Goal: Check status: Check status

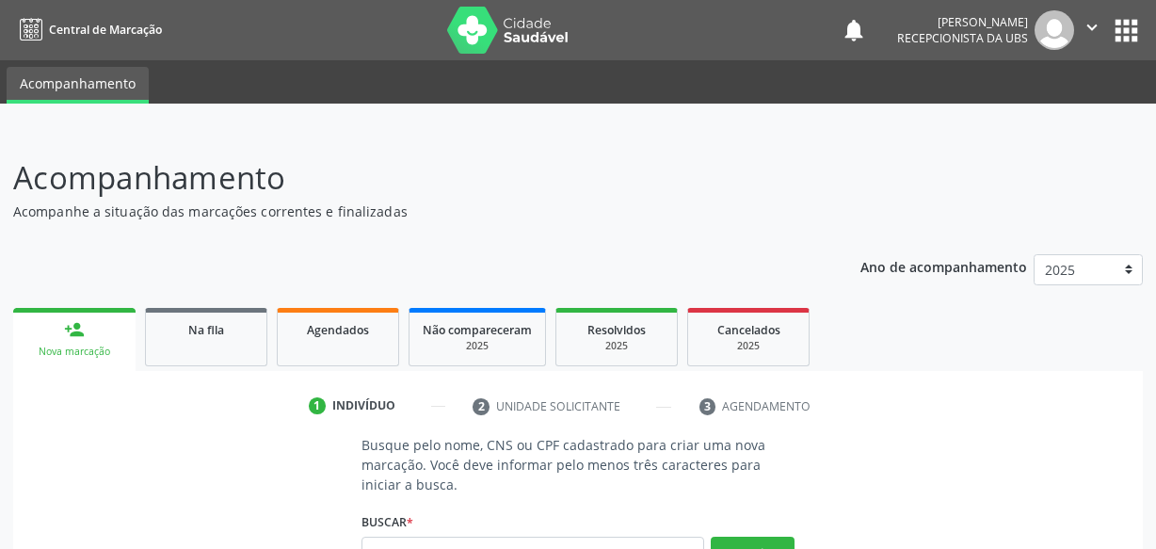
scroll to position [189, 0]
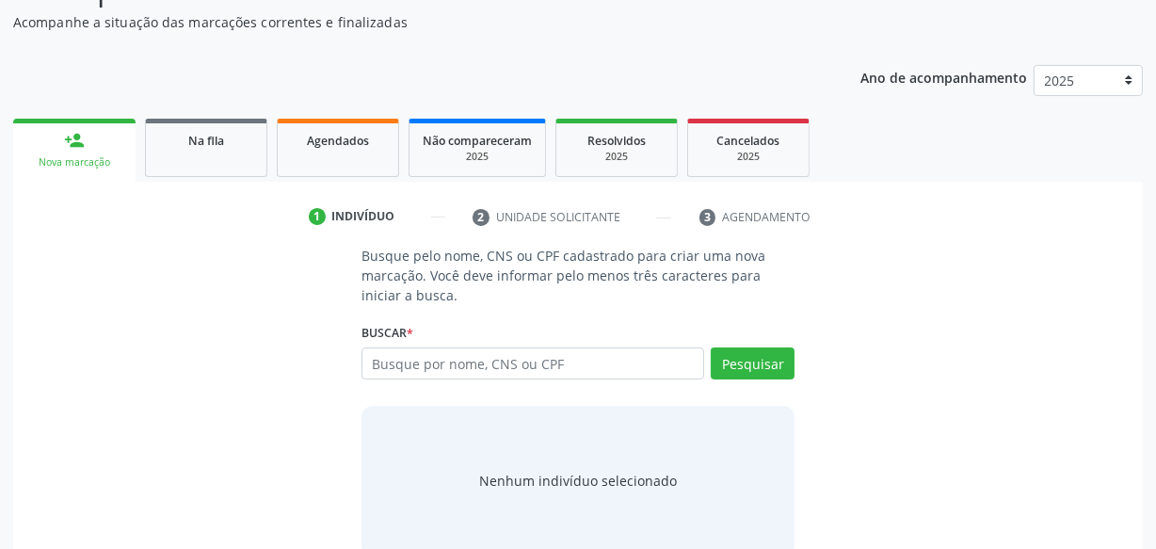
drag, startPoint x: 334, startPoint y: 136, endPoint x: 444, endPoint y: 200, distance: 127.4
click at [334, 136] on span "Agendados" at bounding box center [338, 141] width 62 height 16
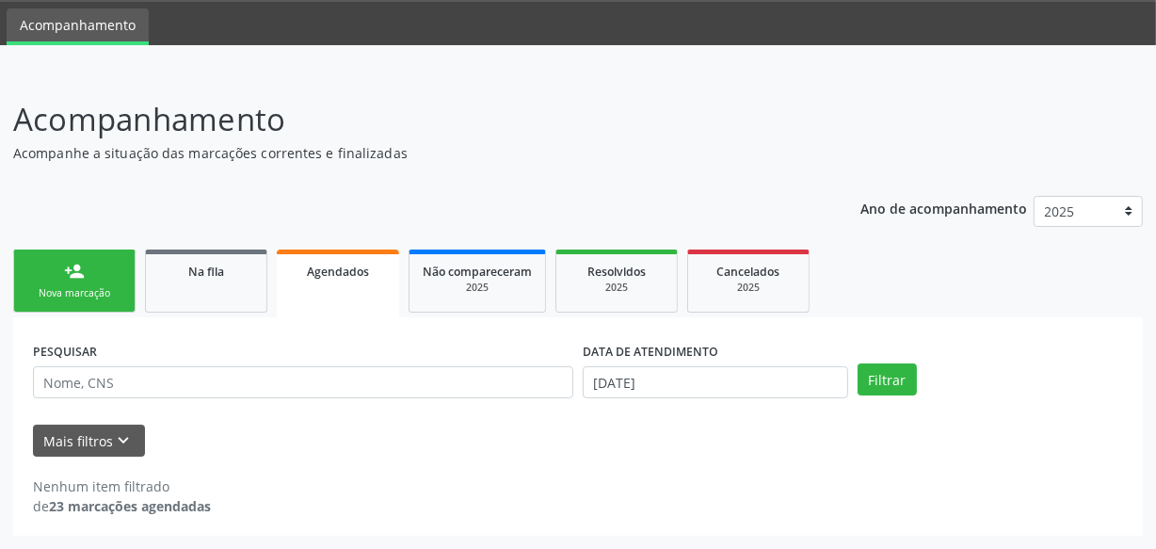
scroll to position [57, 0]
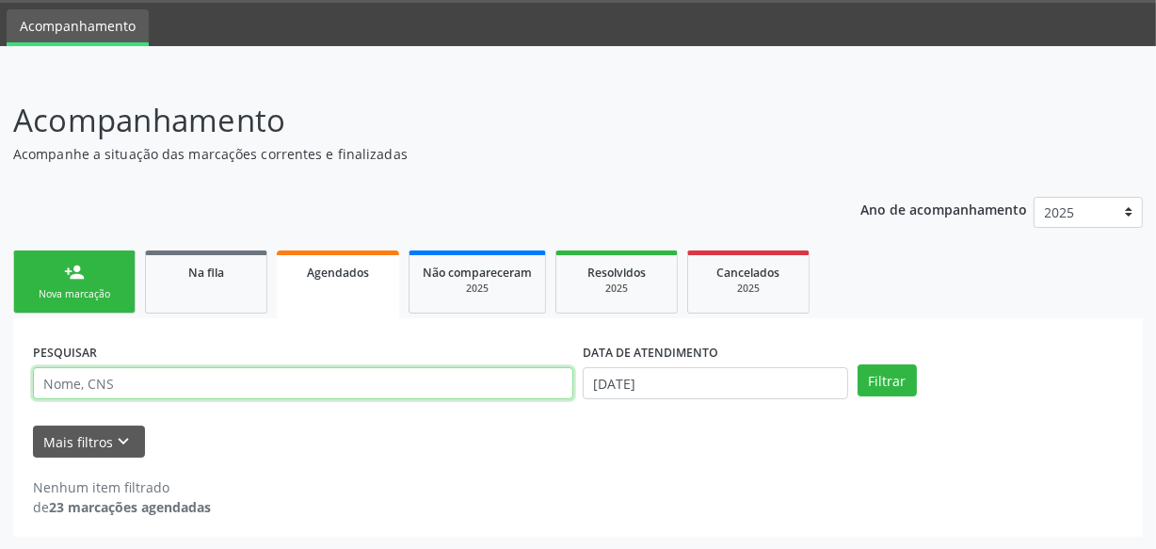
click at [222, 387] on input "text" at bounding box center [303, 383] width 540 height 32
type input "[PERSON_NAME]"
click at [858, 364] on button "Filtrar" at bounding box center [887, 380] width 59 height 32
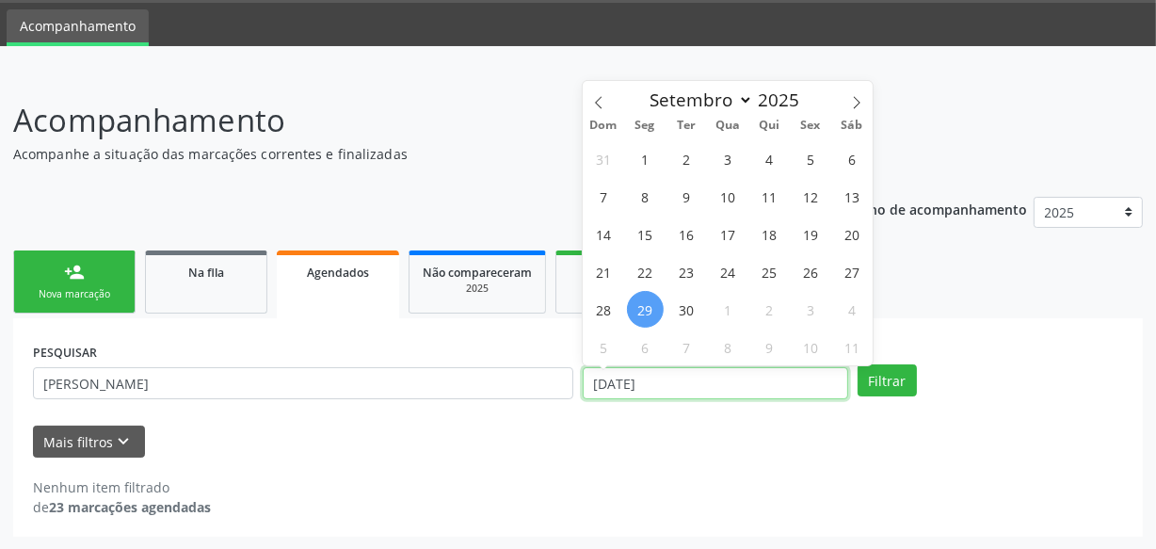
click at [792, 378] on input "[DATE]" at bounding box center [715, 383] width 265 height 32
click at [640, 309] on span "29" at bounding box center [645, 309] width 37 height 37
type input "[DATE]"
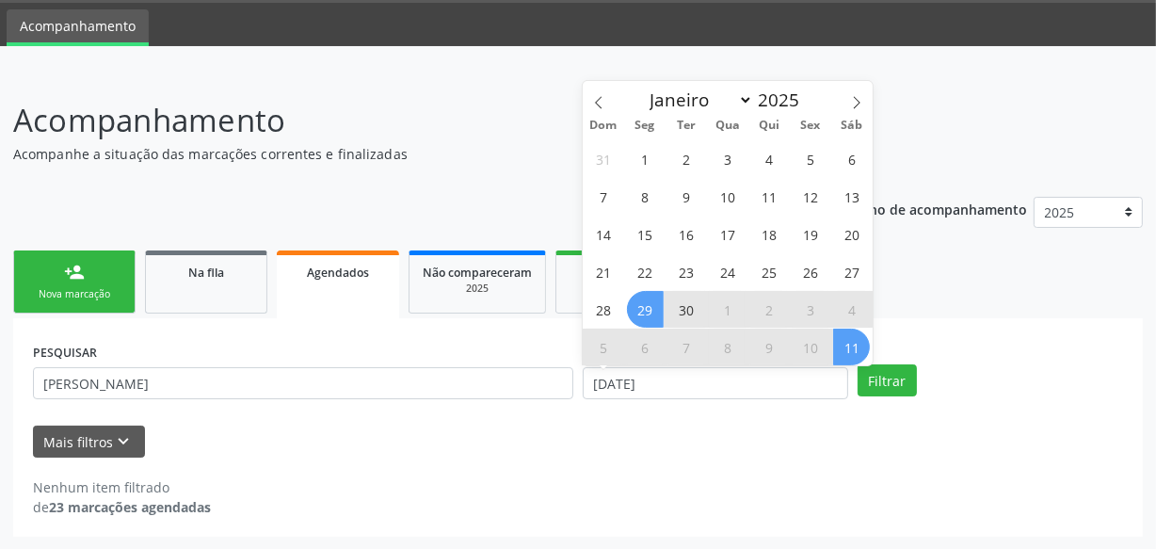
click at [840, 349] on span "11" at bounding box center [851, 347] width 37 height 37
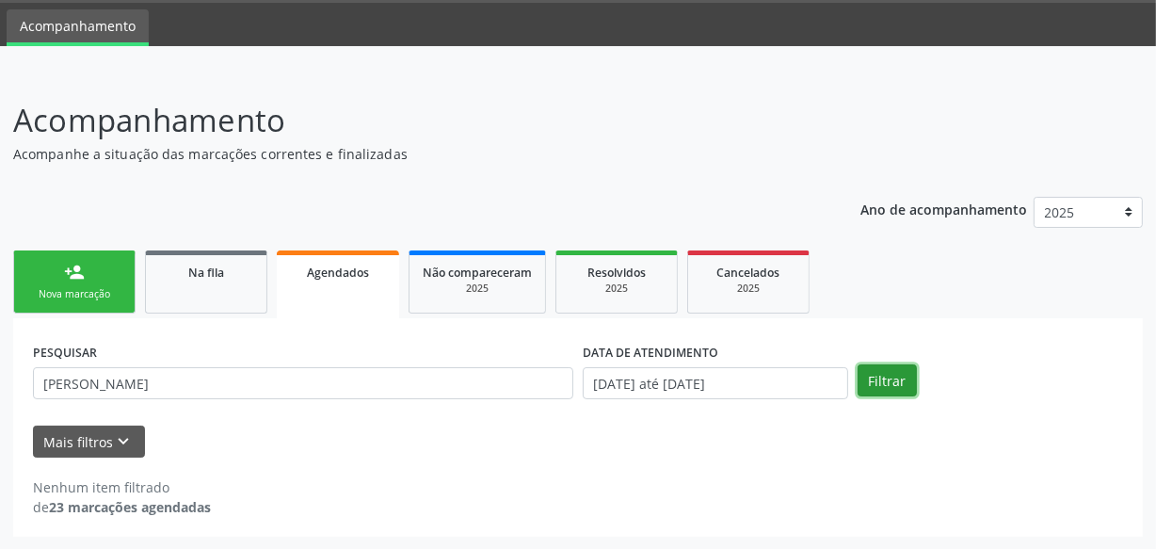
click at [893, 383] on button "Filtrar" at bounding box center [887, 380] width 59 height 32
drag, startPoint x: 189, startPoint y: 361, endPoint x: 105, endPoint y: 377, distance: 85.3
click at [50, 367] on div "PESQUISAR [PERSON_NAME]" at bounding box center [303, 374] width 550 height 73
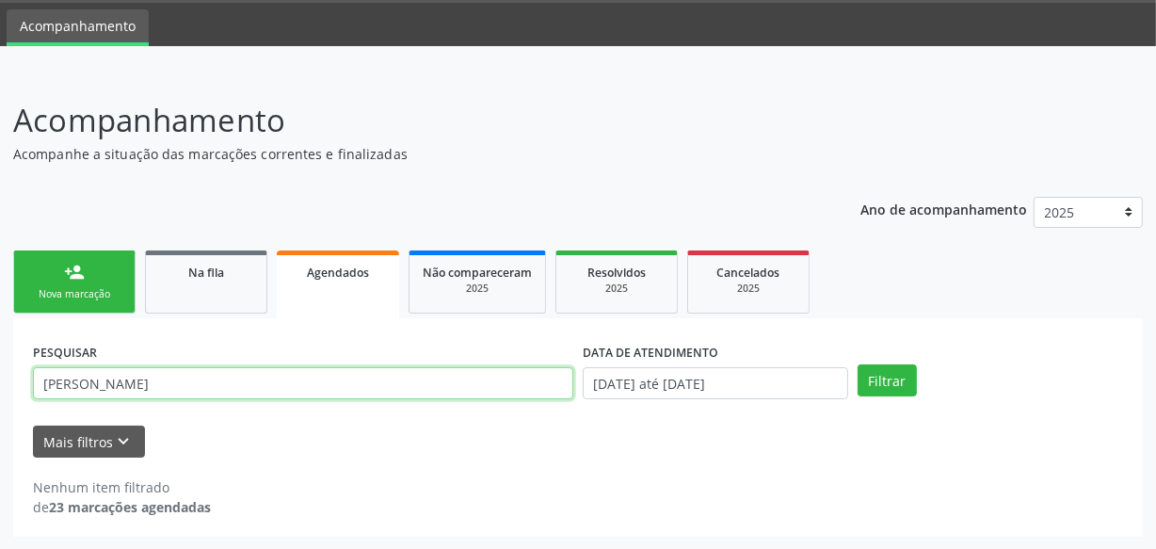
drag, startPoint x: 153, startPoint y: 393, endPoint x: 0, endPoint y: 384, distance: 152.8
click at [0, 384] on div "Acompanhamento Acompanhe a situação das marcações correntes e finalizadas Relat…" at bounding box center [578, 310] width 1156 height 477
click at [858, 364] on button "Filtrar" at bounding box center [887, 380] width 59 height 32
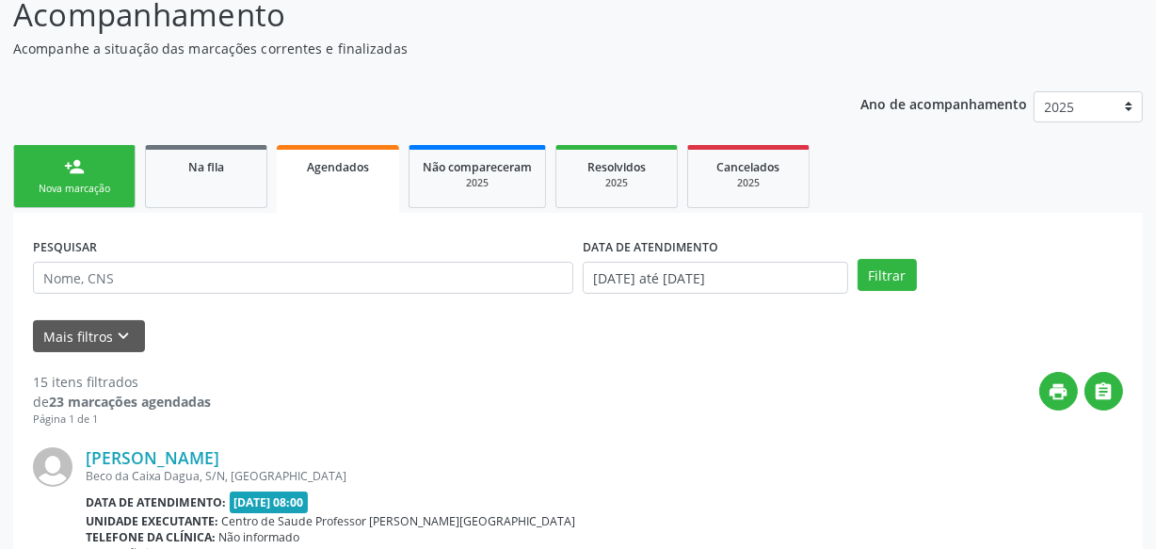
scroll to position [170, 0]
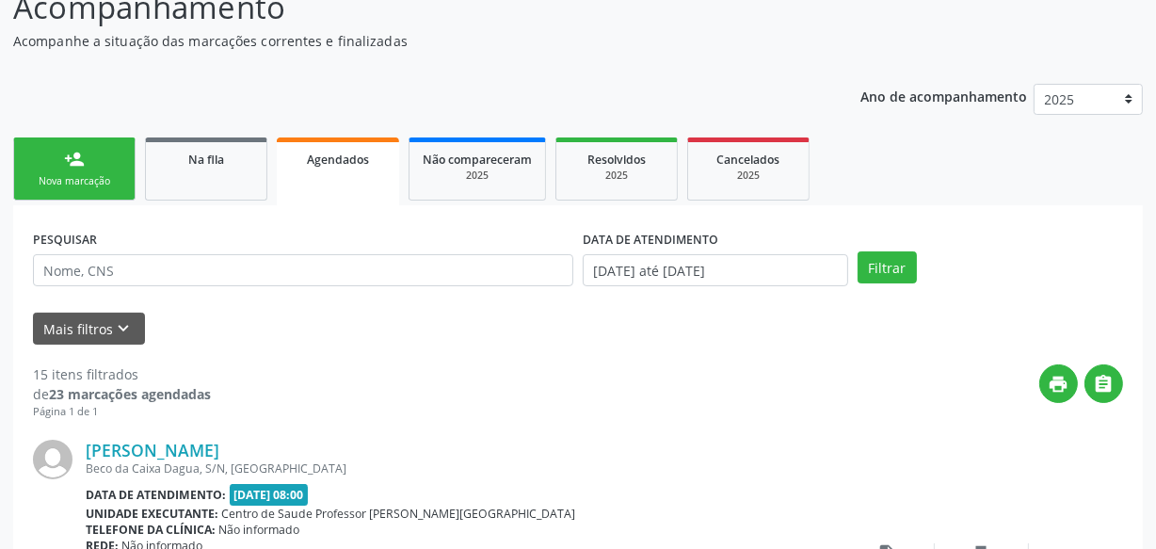
click at [50, 175] on div "Nova marcação" at bounding box center [74, 181] width 94 height 14
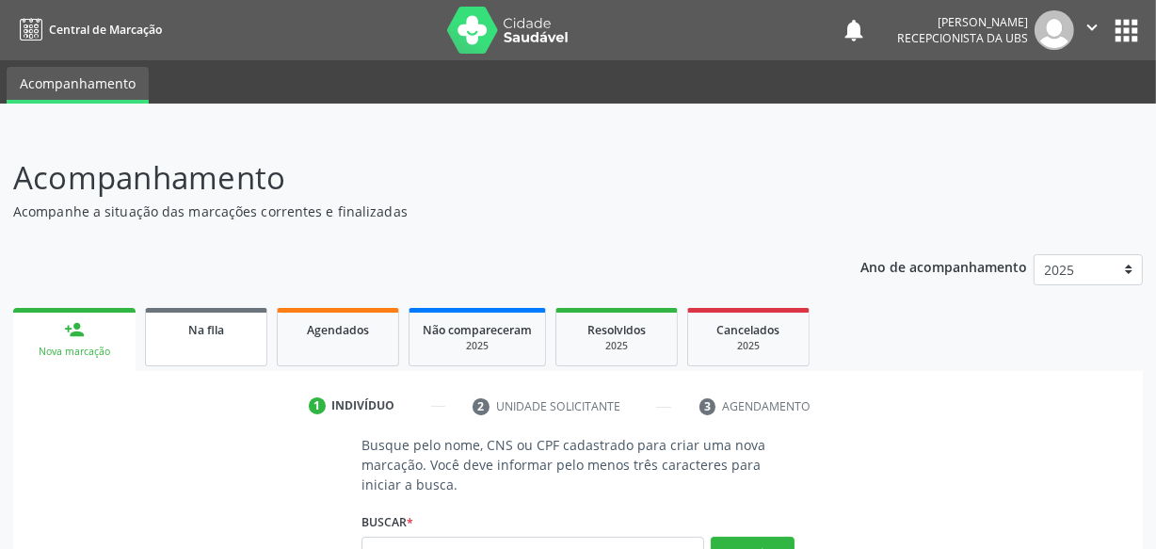
click at [229, 333] on div "Na fila" at bounding box center [206, 329] width 94 height 20
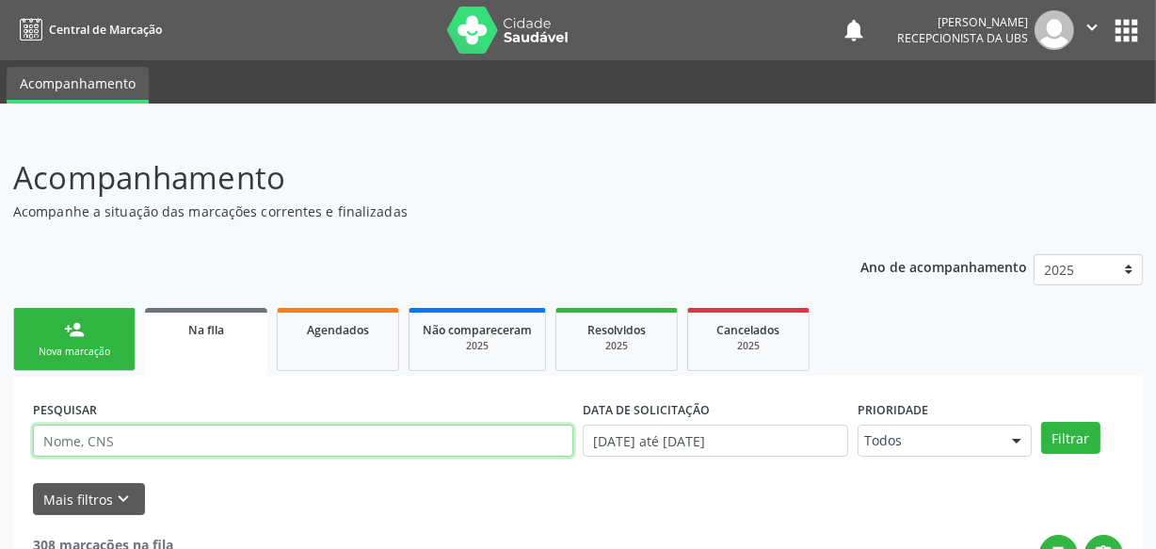
click at [178, 436] on input "text" at bounding box center [303, 441] width 540 height 32
type input "Maria aparecida"
click at [1041, 422] on button "Filtrar" at bounding box center [1070, 438] width 59 height 32
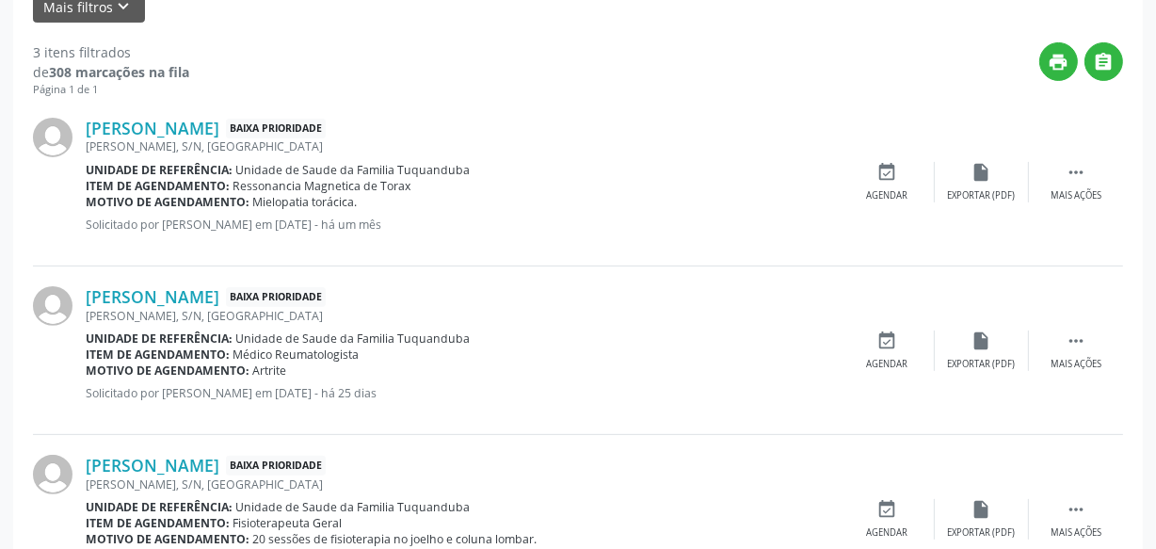
scroll to position [578, 0]
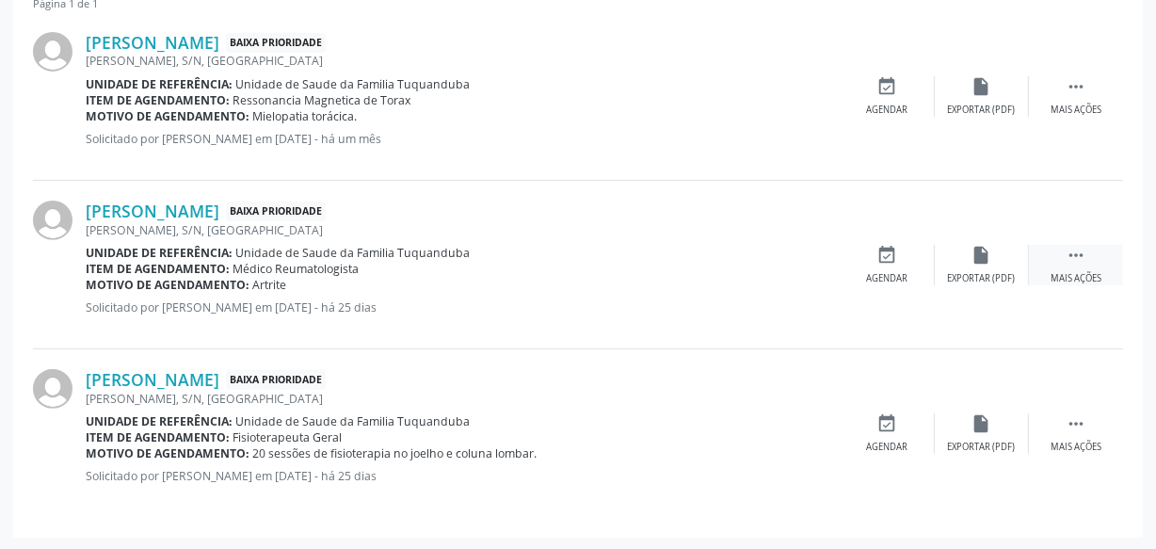
click at [1065, 250] on div " Mais ações" at bounding box center [1076, 265] width 94 height 40
click at [811, 257] on div "print Imprimir" at bounding box center [793, 265] width 94 height 40
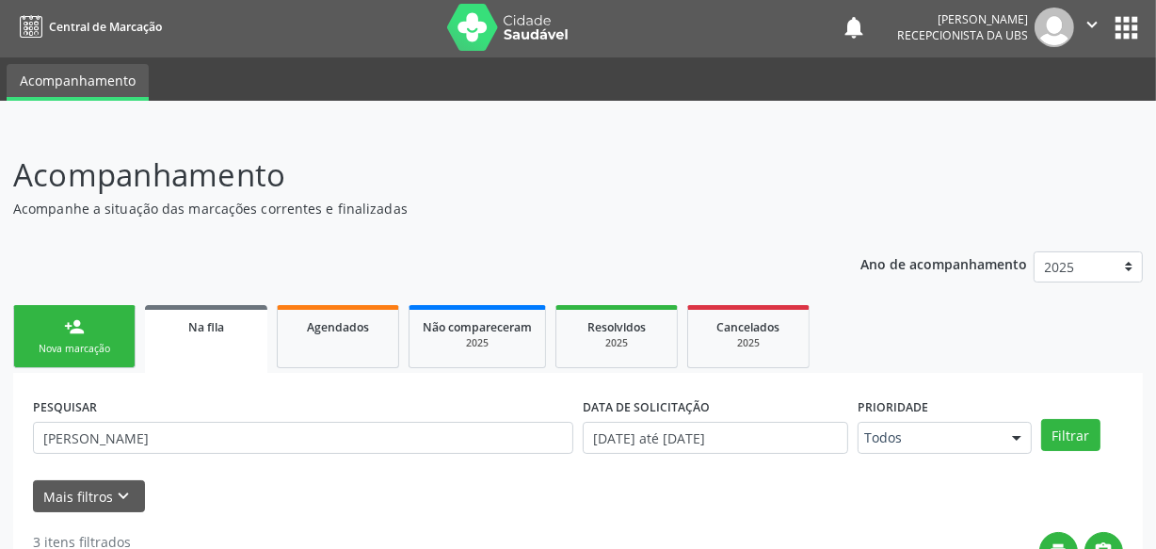
scroll to position [0, 0]
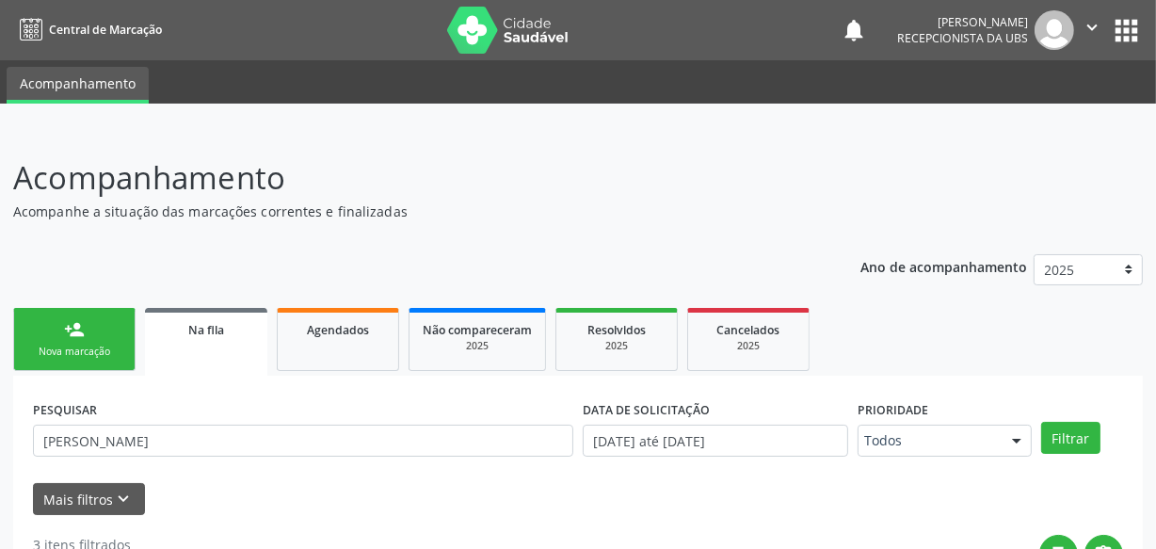
click at [602, 303] on ul "person_add Nova marcação Na fila Agendados Não compareceram 2025 Resolvidos 202…" at bounding box center [578, 339] width 1130 height 72
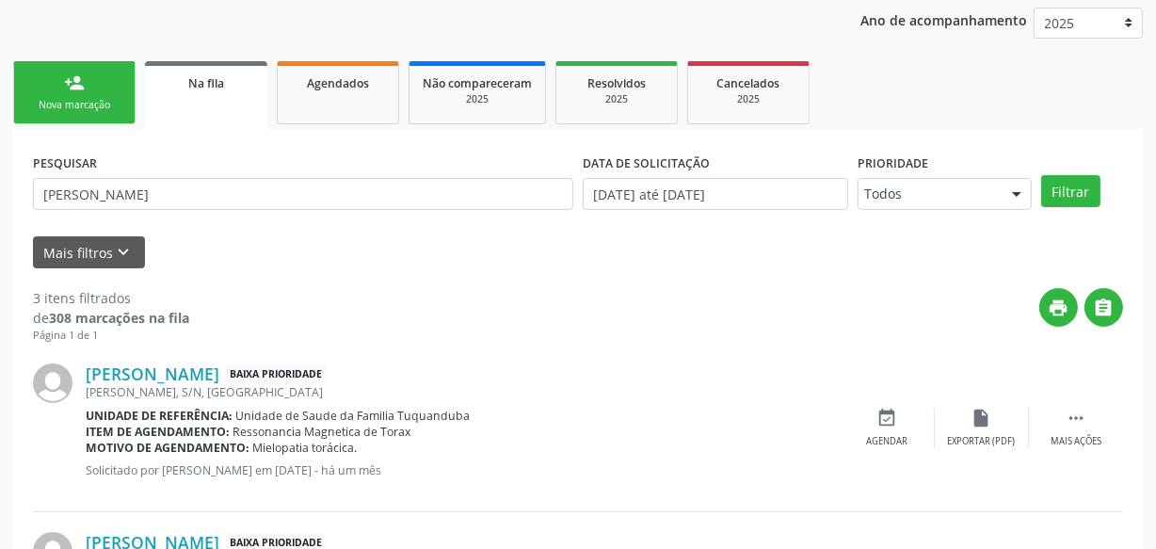
scroll to position [256, 0]
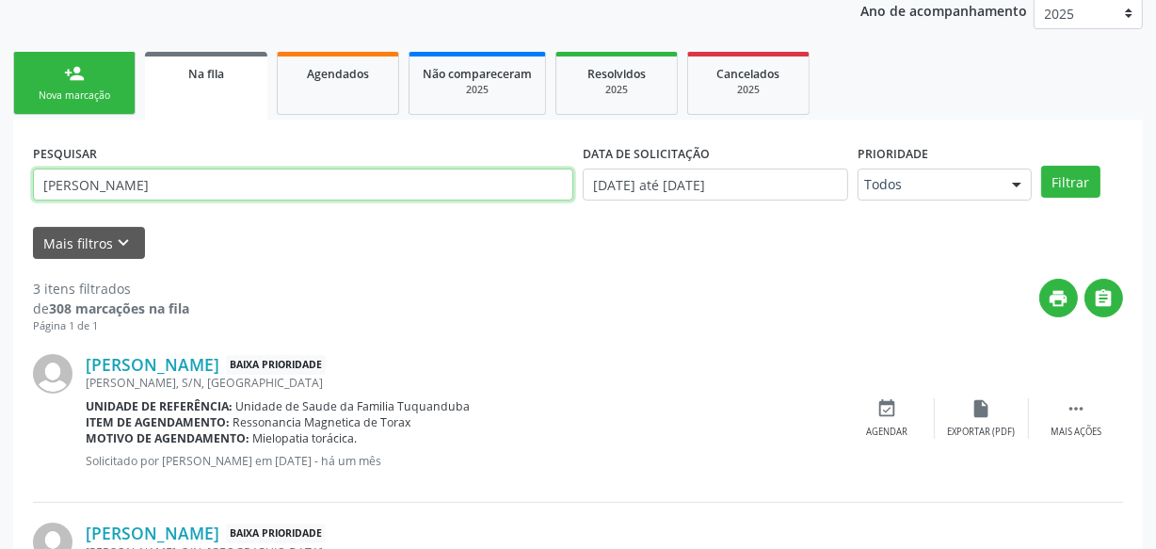
drag, startPoint x: 163, startPoint y: 188, endPoint x: 0, endPoint y: 201, distance: 163.3
click at [0, 201] on div "Acompanhamento Acompanhe a situação das marcações correntes e finalizadas Relat…" at bounding box center [578, 373] width 1156 height 999
click at [1041, 166] on button "Filtrar" at bounding box center [1070, 182] width 59 height 32
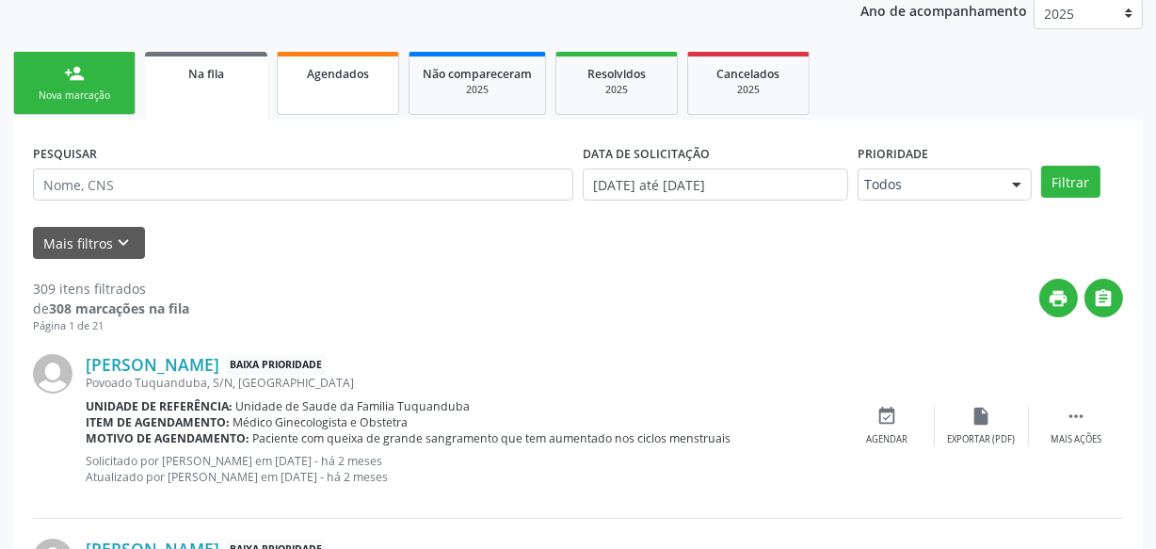
click at [379, 84] on link "Agendados" at bounding box center [338, 83] width 122 height 63
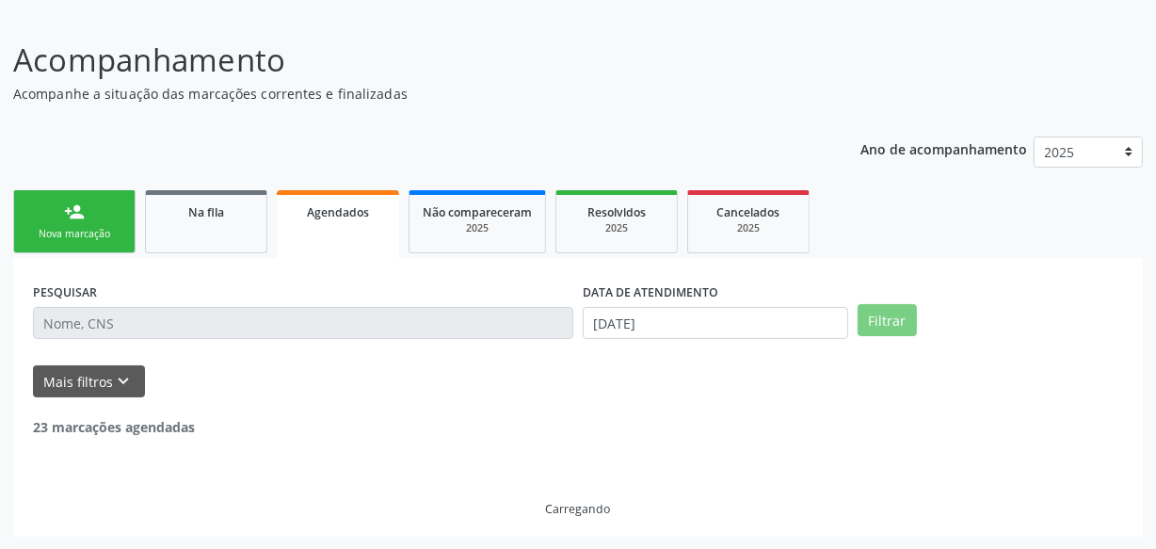
scroll to position [57, 0]
